Goal: Complete application form

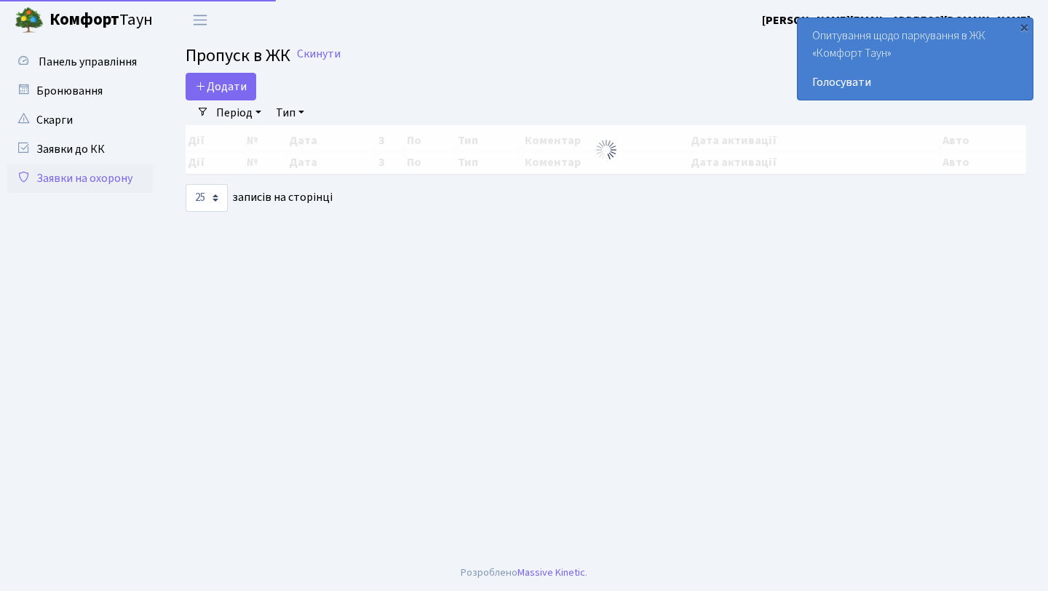
select select "25"
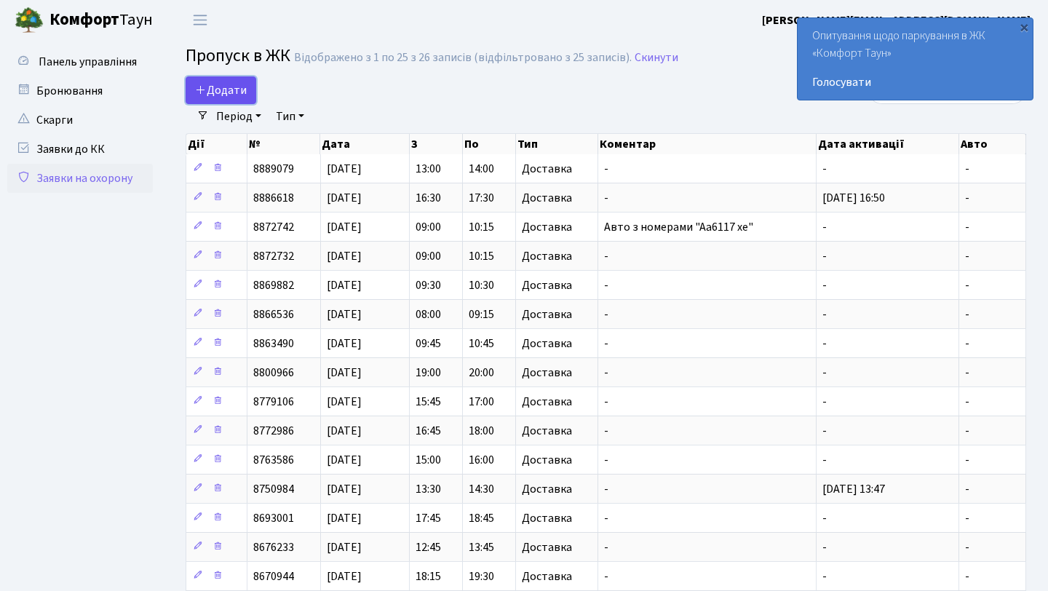
click at [202, 88] on icon at bounding box center [201, 90] width 12 height 12
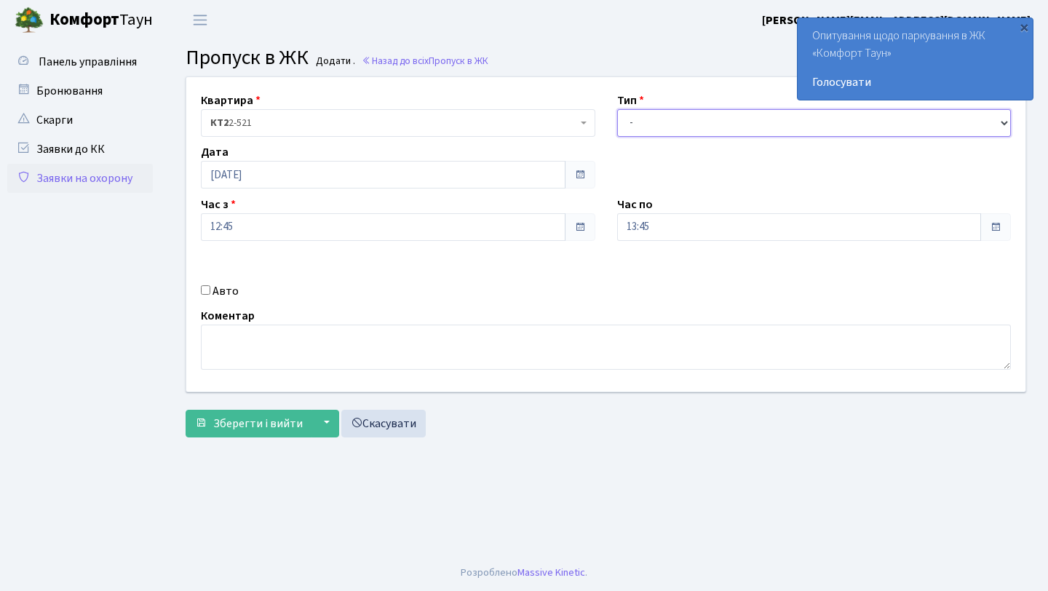
click at [730, 119] on select "- Доставка Таксі Гості Сервіс" at bounding box center [814, 123] width 394 height 28
select select "1"
click at [617, 109] on select "- Доставка Таксі Гості Сервіс" at bounding box center [814, 123] width 394 height 28
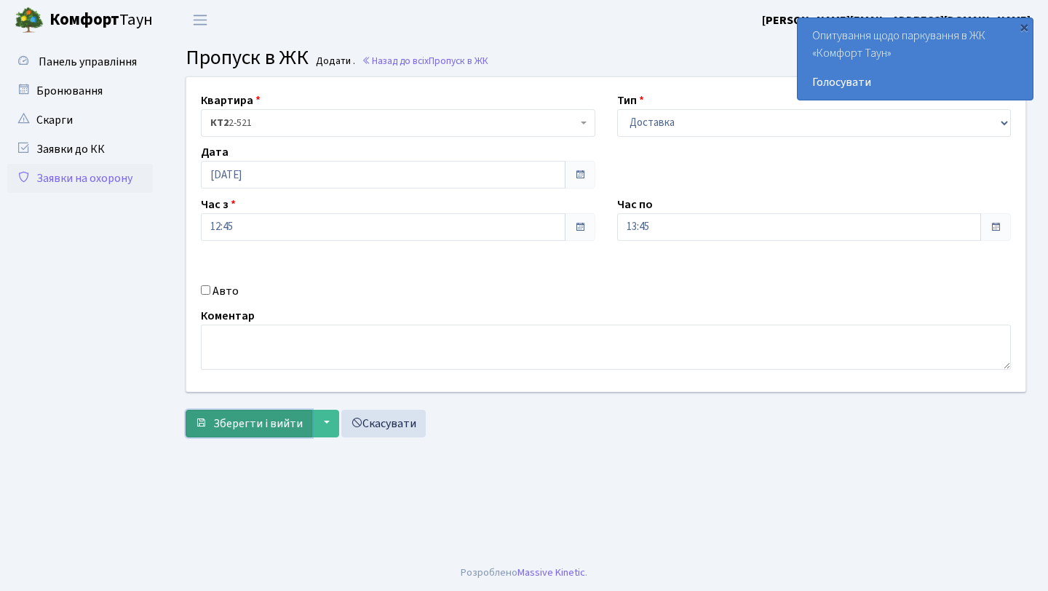
click at [206, 426] on span "submit" at bounding box center [201, 423] width 12 height 12
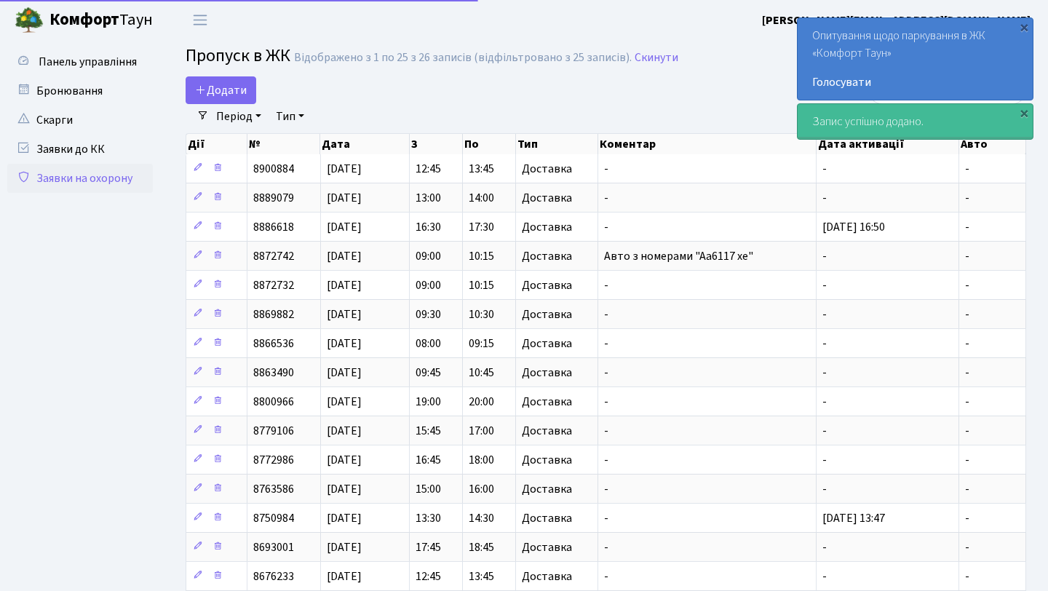
select select "25"
